Goal: Task Accomplishment & Management: Use online tool/utility

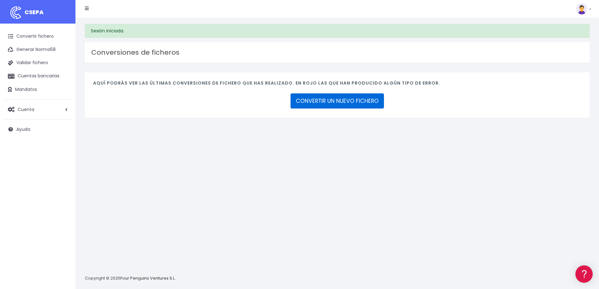
click at [336, 98] on link "CONVERTIR UN NUEVO FICHERO" at bounding box center [337, 100] width 93 height 15
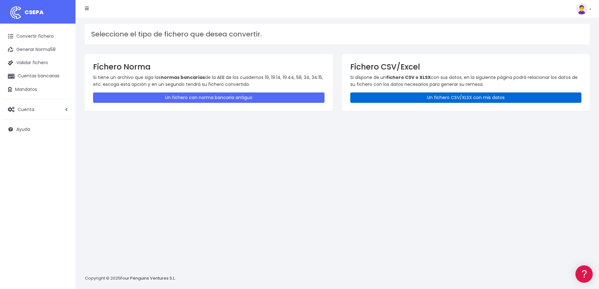
click at [443, 96] on link "Un fichero CSV/XLSX con mis datos" at bounding box center [467, 98] width 232 height 10
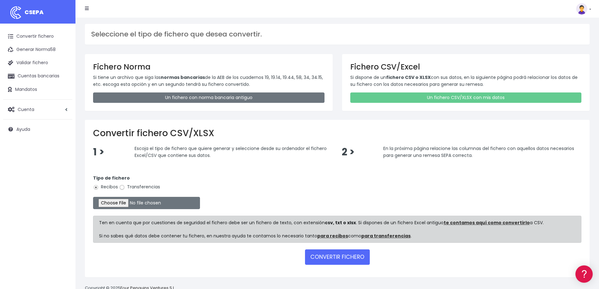
click at [125, 185] on input "Transferencias" at bounding box center [122, 188] width 6 height 6
radio input "true"
click at [126, 205] on input "file" at bounding box center [146, 203] width 107 height 12
type input "C:\fakepath\csv_to_sepa_2025-08-12_08-46-31.csv"
click at [337, 258] on button "CONVERTIR FICHERO" at bounding box center [337, 257] width 65 height 15
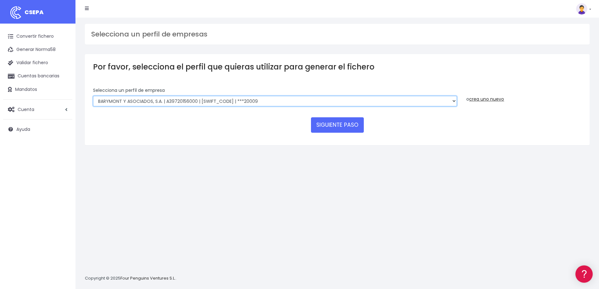
click at [264, 101] on select "BARYMONT GO CORREDURIA DE SEGUROS, S.L. | B39829643000 | [SWIFT_CODE] | ***1487…" at bounding box center [275, 101] width 364 height 11
select select "1544"
click at [93, 96] on select "BARYMONT GO CORREDURIA DE SEGUROS, S.L. | B39829643000 | BSABESBBXXX | ***14878…" at bounding box center [275, 101] width 364 height 11
click at [325, 121] on button "SIGUIENTE PASO" at bounding box center [337, 124] width 53 height 15
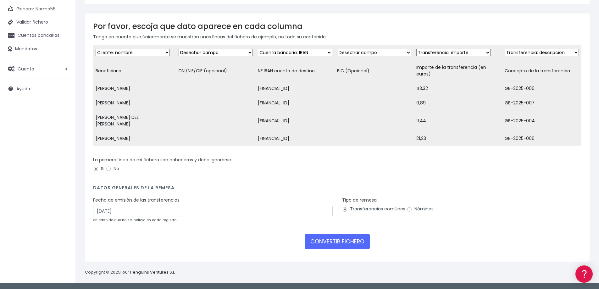
scroll to position [45, 0]
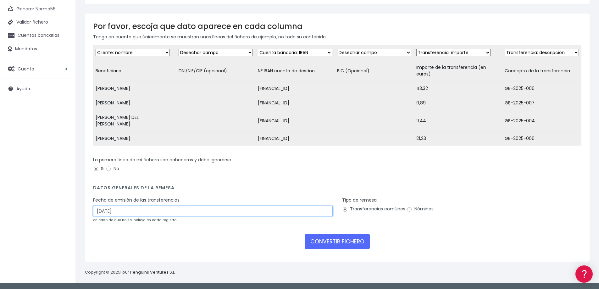
click at [182, 213] on input "[DATE]" at bounding box center [213, 211] width 240 height 11
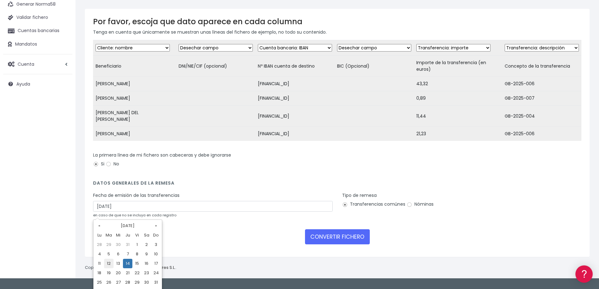
click at [108, 266] on td "12" at bounding box center [108, 263] width 9 height 9
type input "[DATE]"
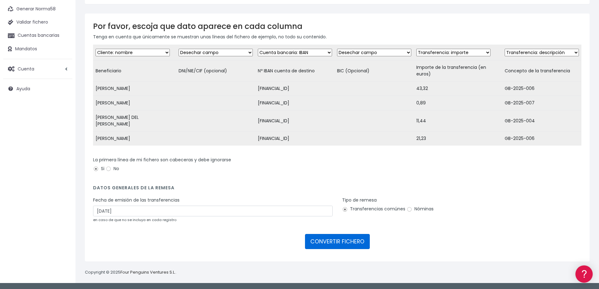
click at [342, 241] on button "CONVERTIR FICHERO" at bounding box center [337, 241] width 65 height 15
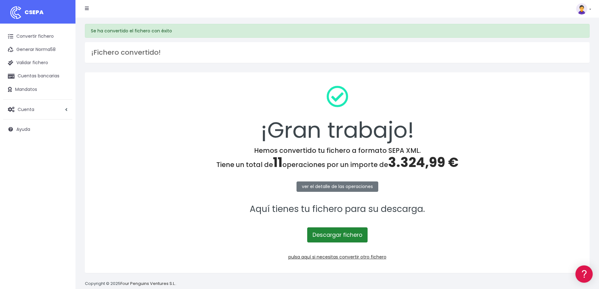
click at [340, 236] on link "Descargar fichero" at bounding box center [337, 235] width 60 height 15
